Goal: Task Accomplishment & Management: Complete application form

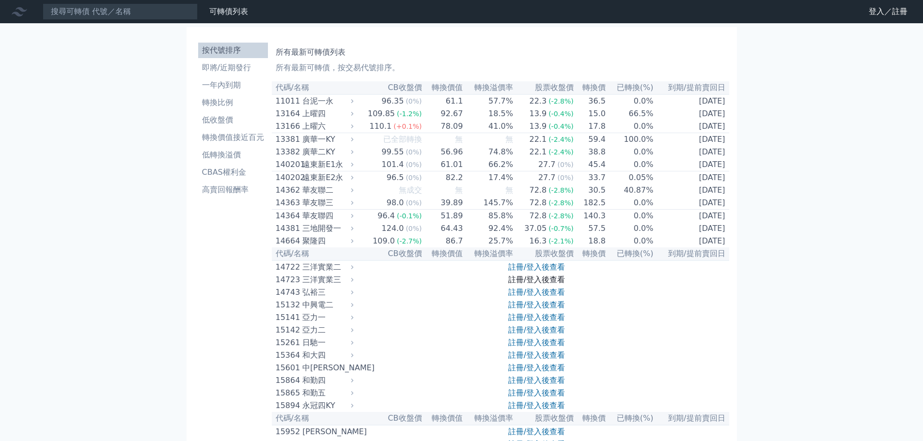
click at [561, 284] on link "註冊/登入後查看" at bounding box center [536, 279] width 57 height 9
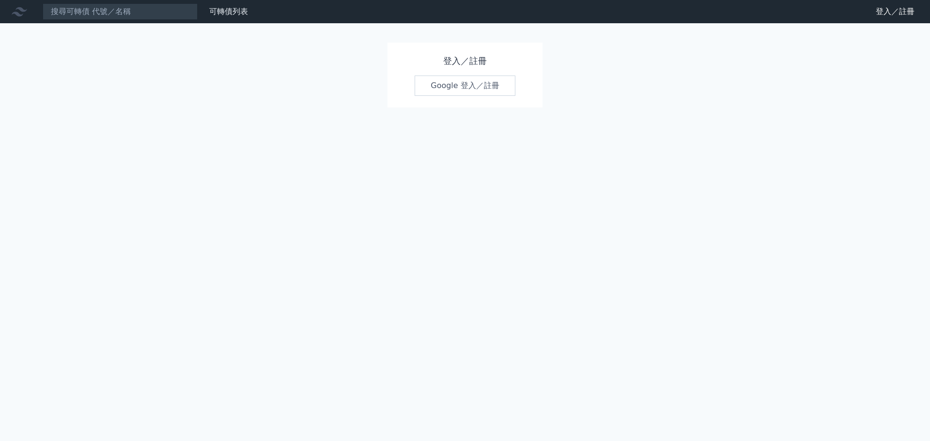
drag, startPoint x: 483, startPoint y: 86, endPoint x: 473, endPoint y: 86, distance: 10.2
click at [483, 86] on link "Google 登入／註冊" at bounding box center [465, 86] width 101 height 20
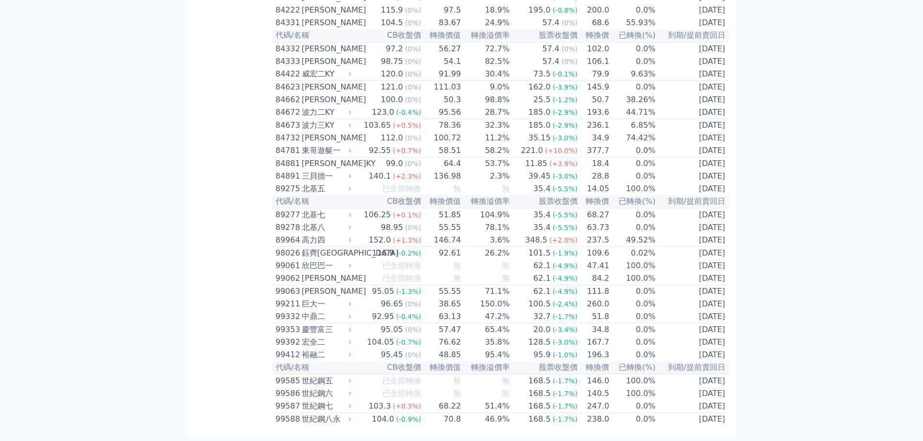
scroll to position [5434, 0]
